Goal: Find specific page/section: Find specific page/section

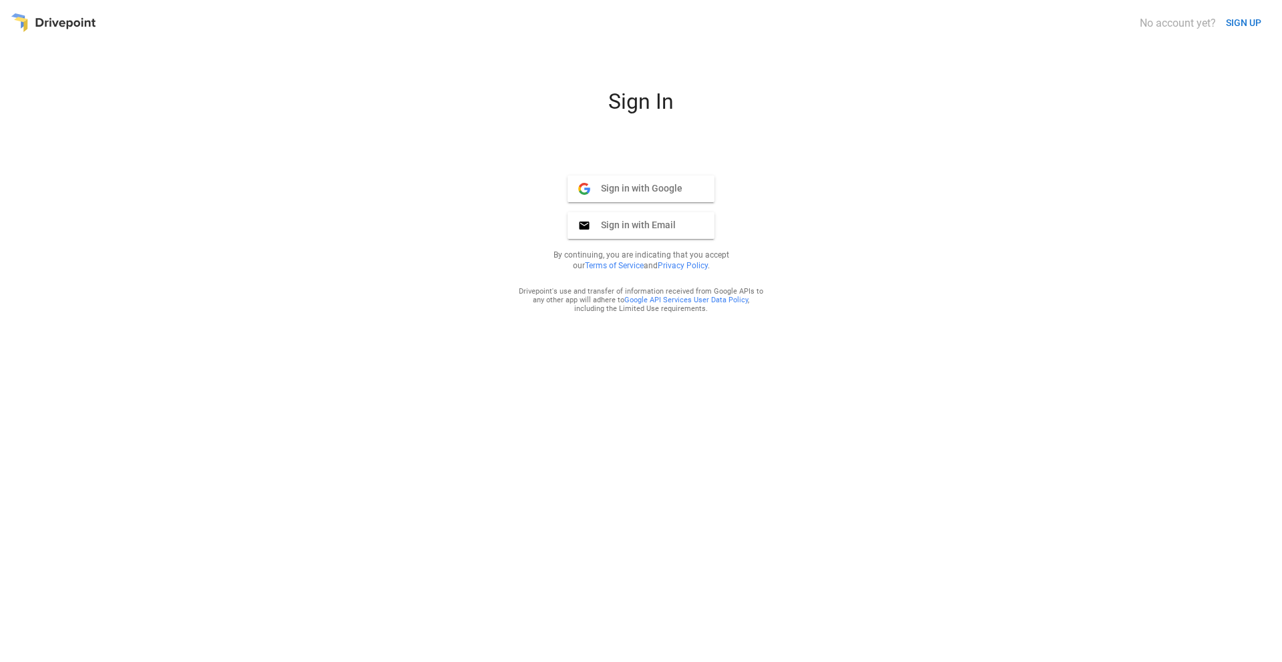
click at [652, 195] on button "Sign in with Google Google" at bounding box center [640, 189] width 147 height 27
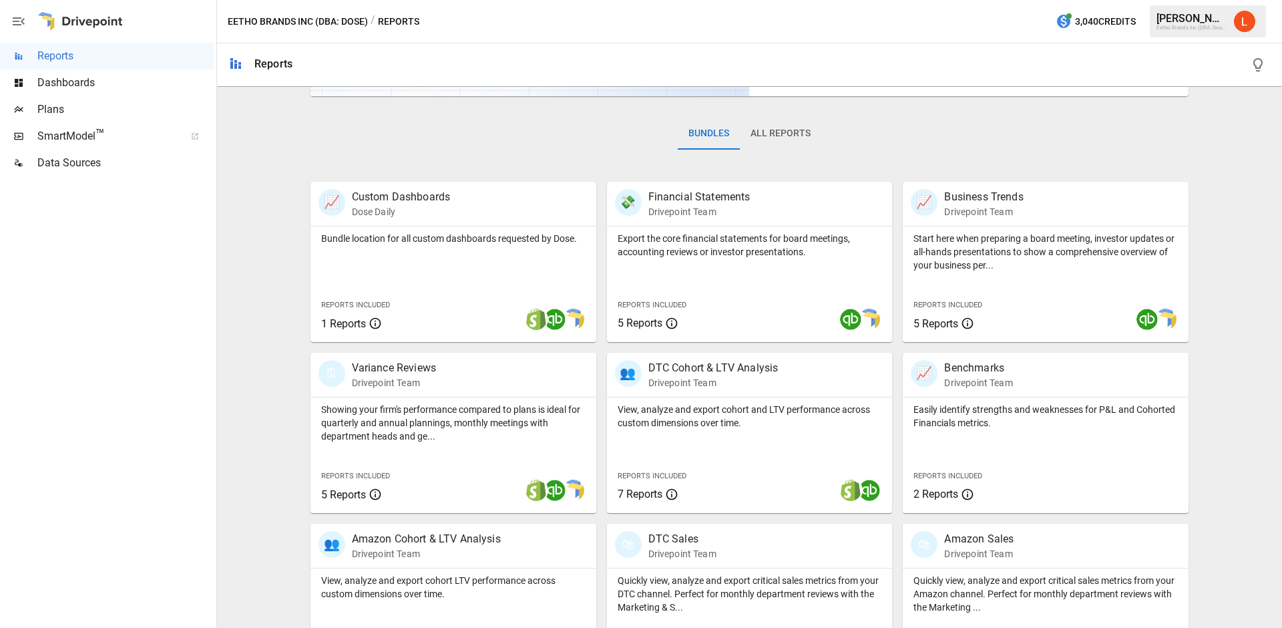
scroll to position [202, 0]
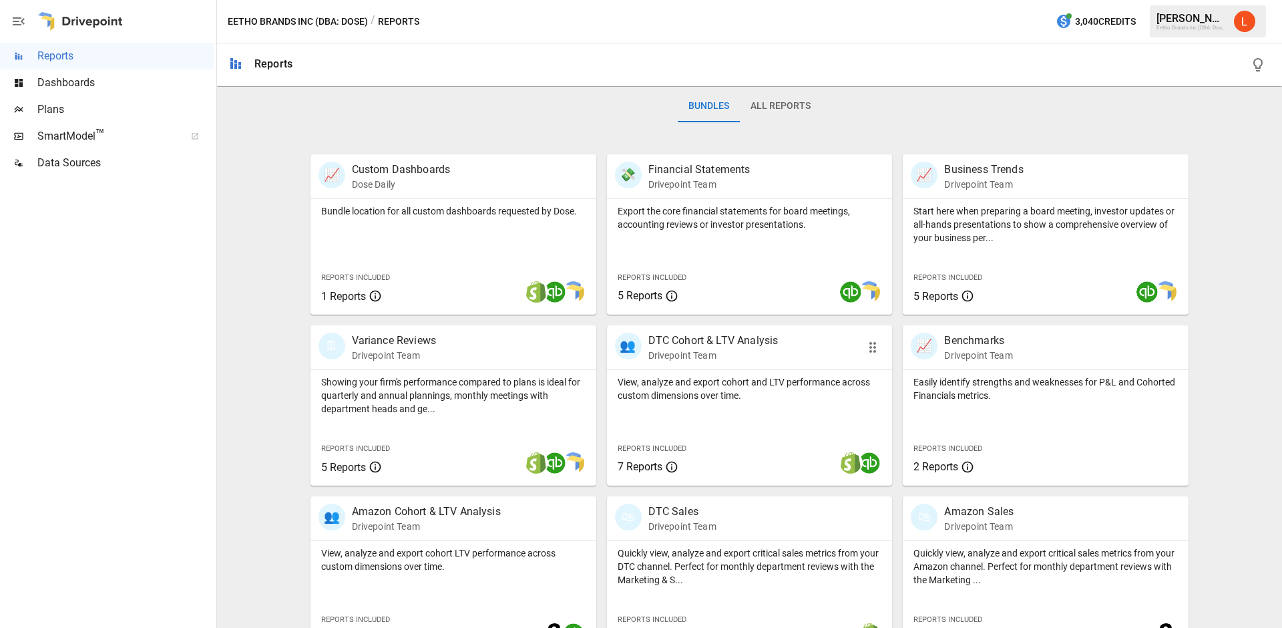
click at [699, 346] on p "DTC Cohort & LTV Analysis" at bounding box center [713, 340] width 130 height 16
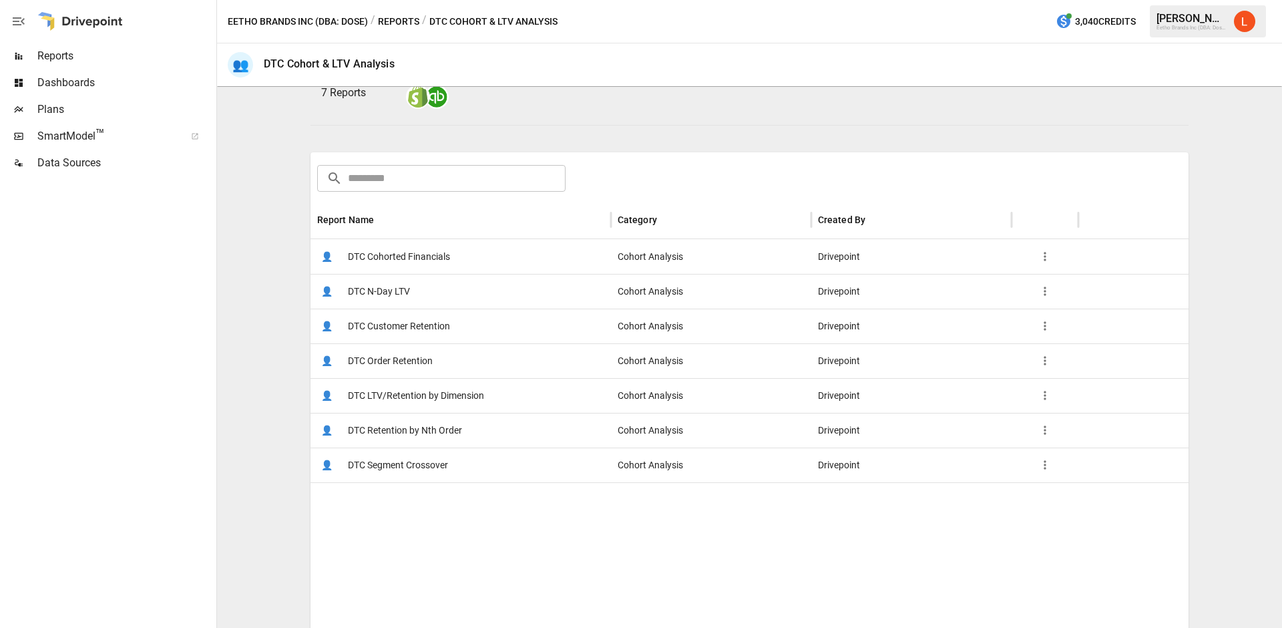
scroll to position [194, 0]
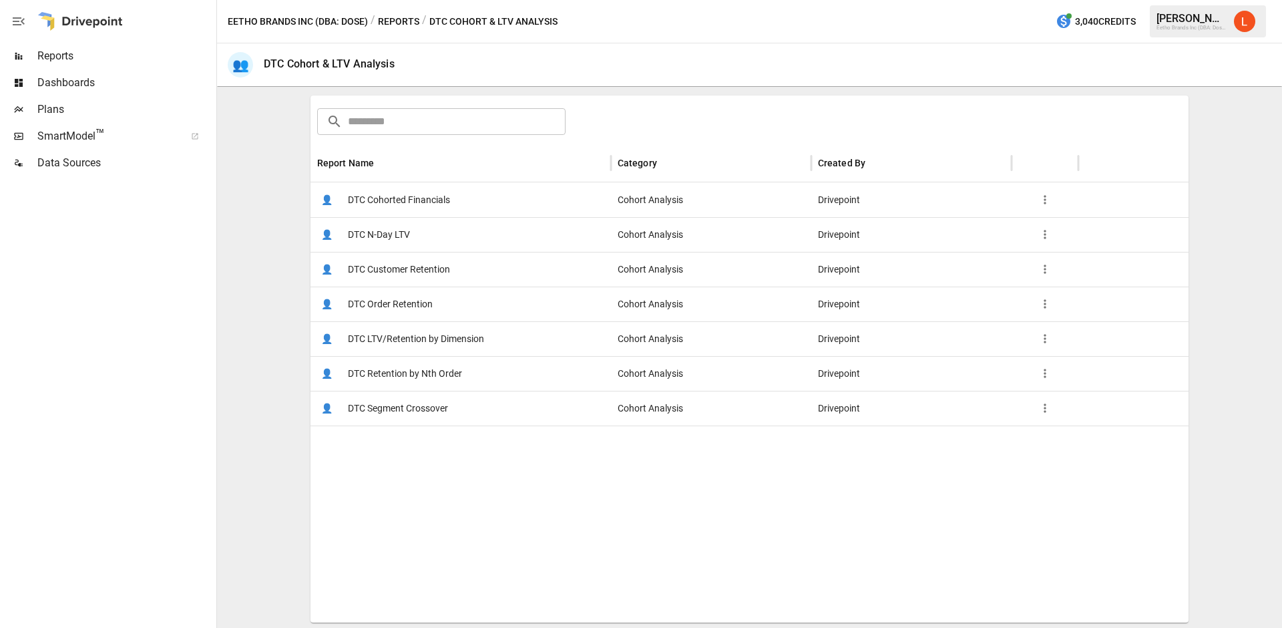
click at [416, 308] on span "DTC Order Retention" at bounding box center [390, 304] width 85 height 34
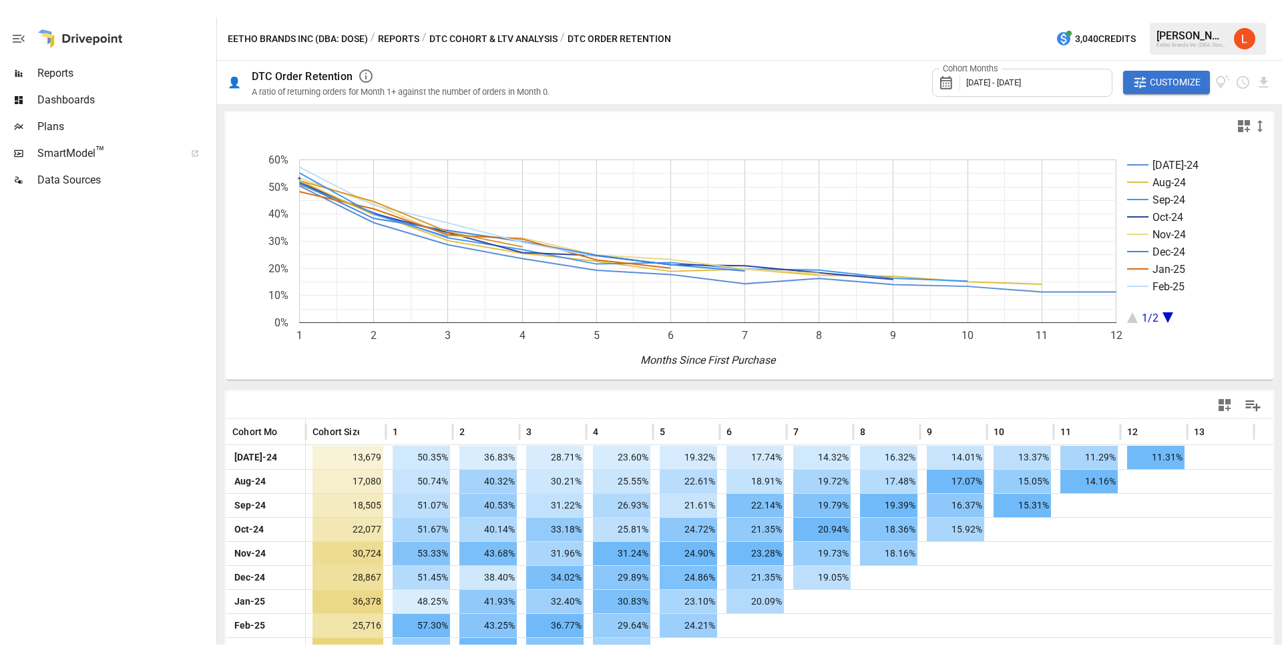
scroll to position [3, 0]
